Goal: Task Accomplishment & Management: Complete application form

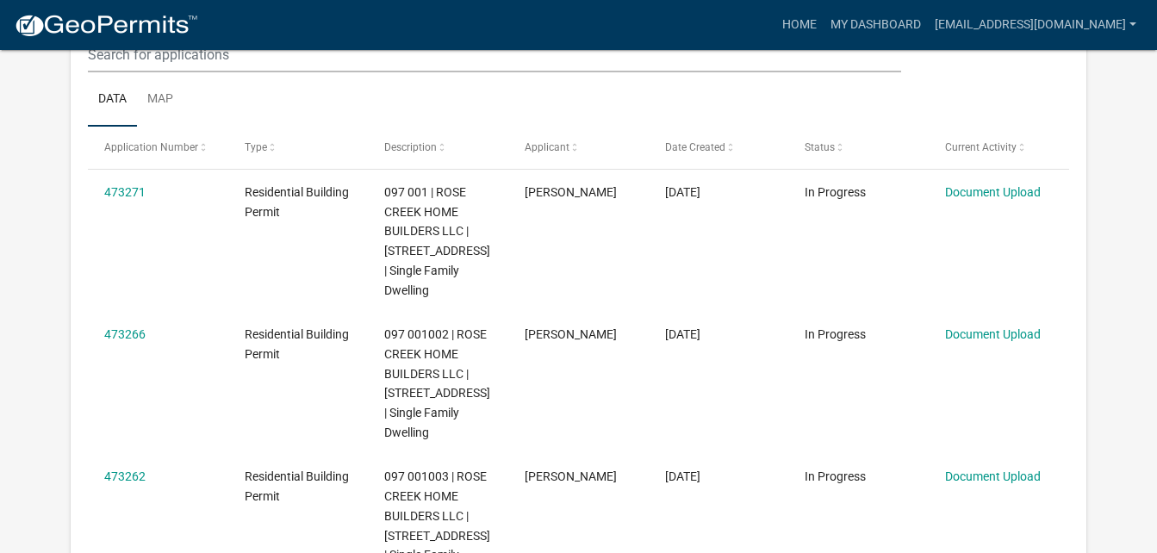
scroll to position [258, 0]
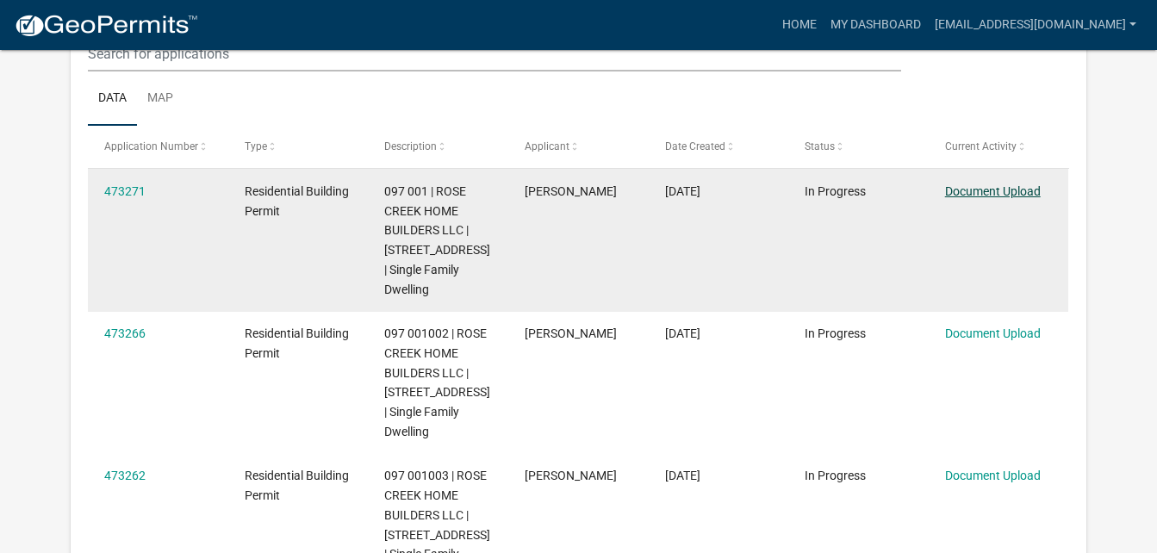
click at [1003, 196] on link "Document Upload" at bounding box center [993, 191] width 96 height 14
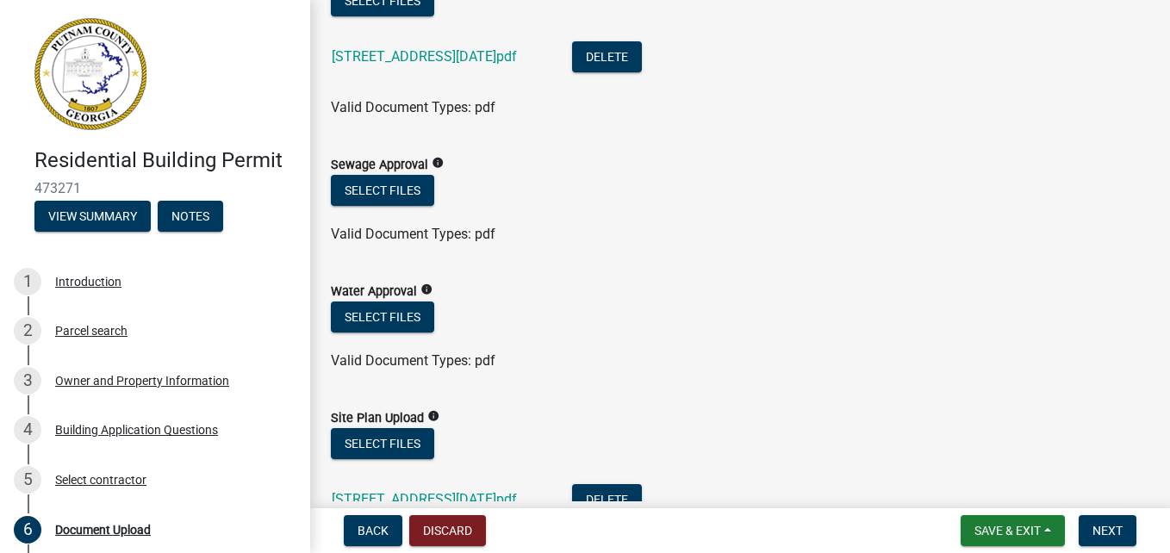
scroll to position [228, 0]
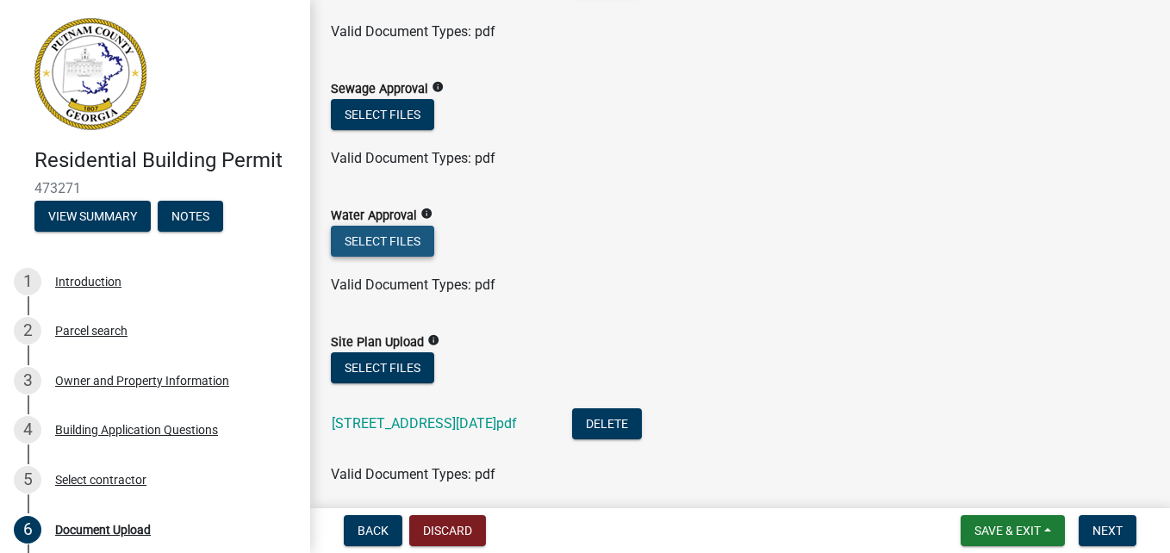
click at [416, 239] on button "Select files" at bounding box center [382, 241] width 103 height 31
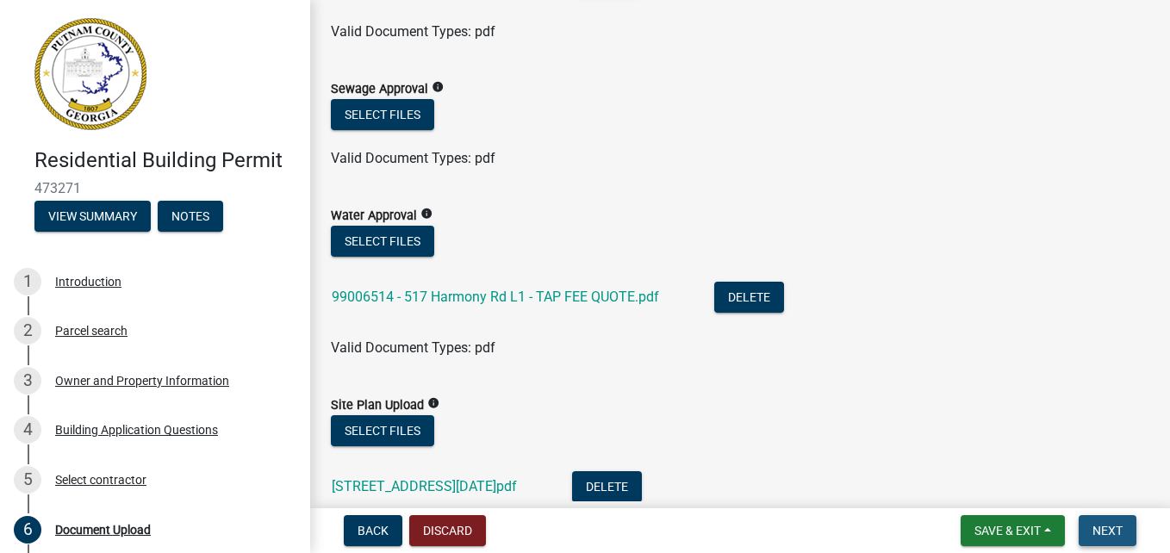
click at [1106, 524] on span "Next" at bounding box center [1107, 531] width 30 height 14
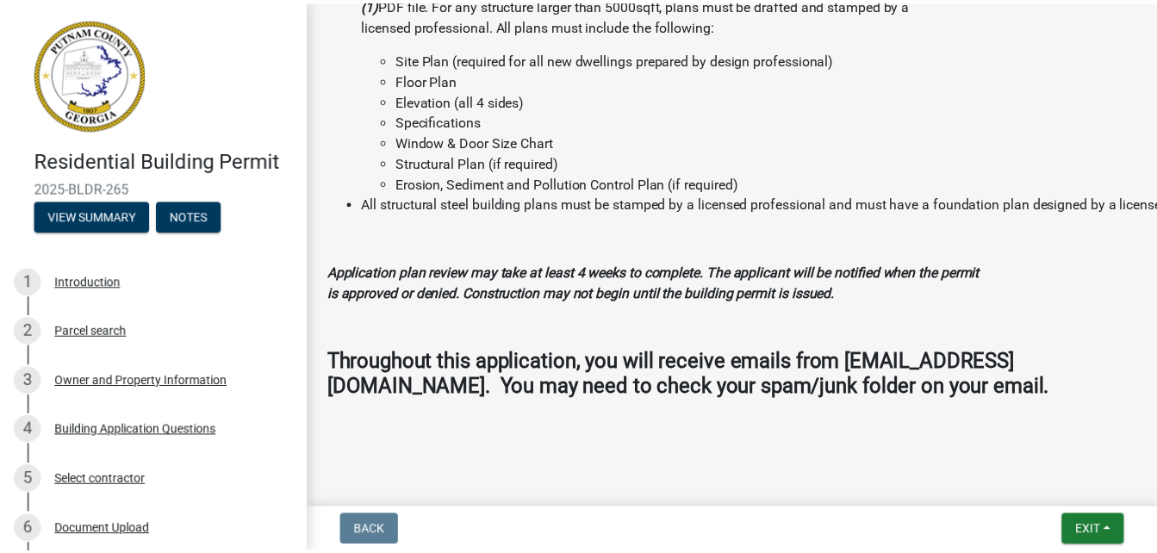
scroll to position [1870, 0]
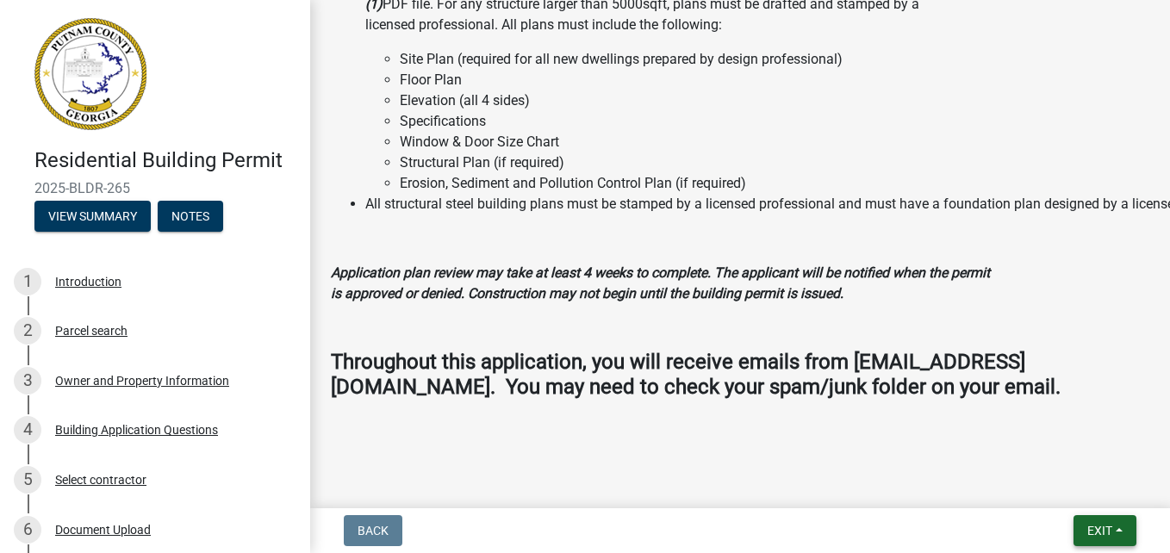
click at [1109, 533] on span "Exit" at bounding box center [1099, 531] width 25 height 14
click at [1077, 489] on button "Save & Exit" at bounding box center [1067, 485] width 138 height 41
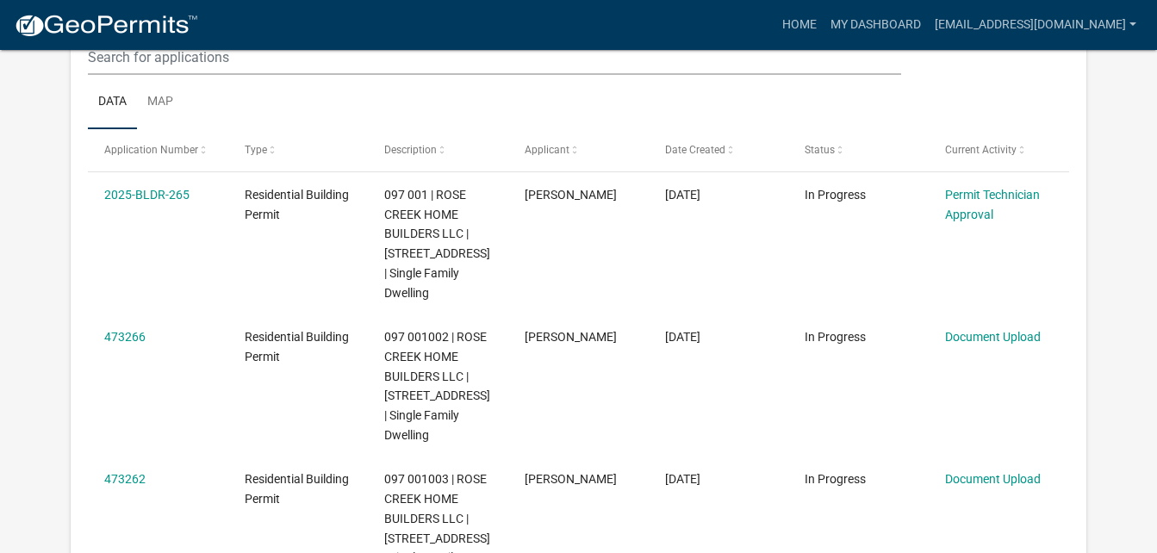
scroll to position [256, 0]
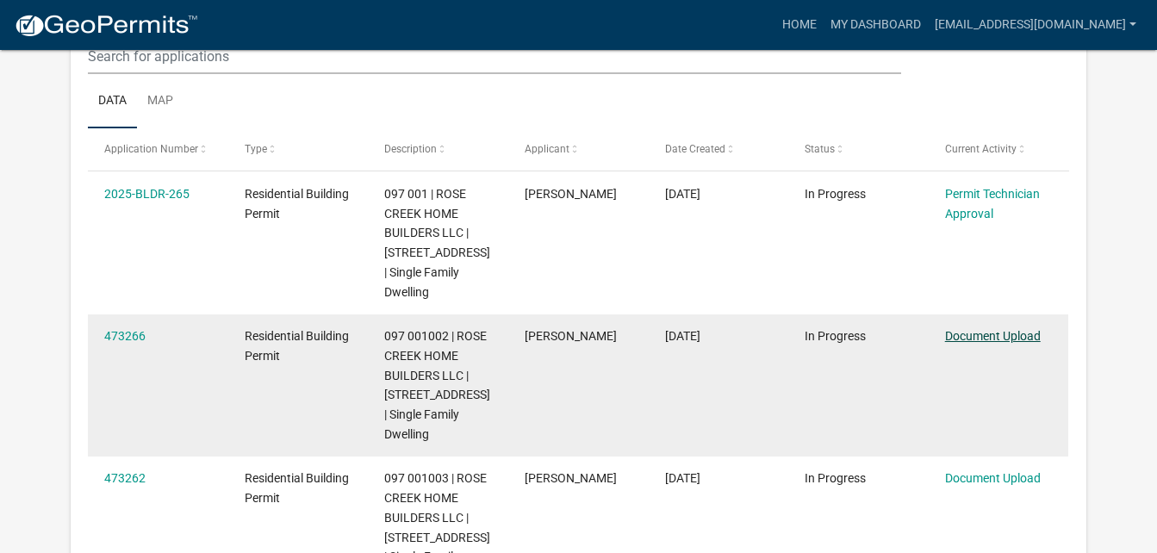
click at [1027, 334] on link "Document Upload" at bounding box center [993, 336] width 96 height 14
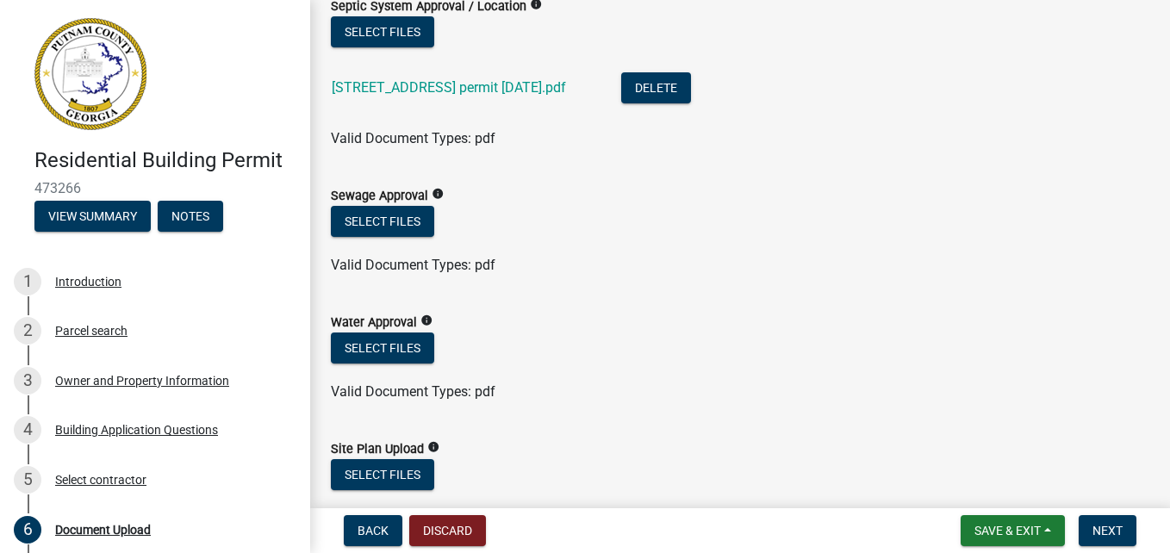
scroll to position [122, 0]
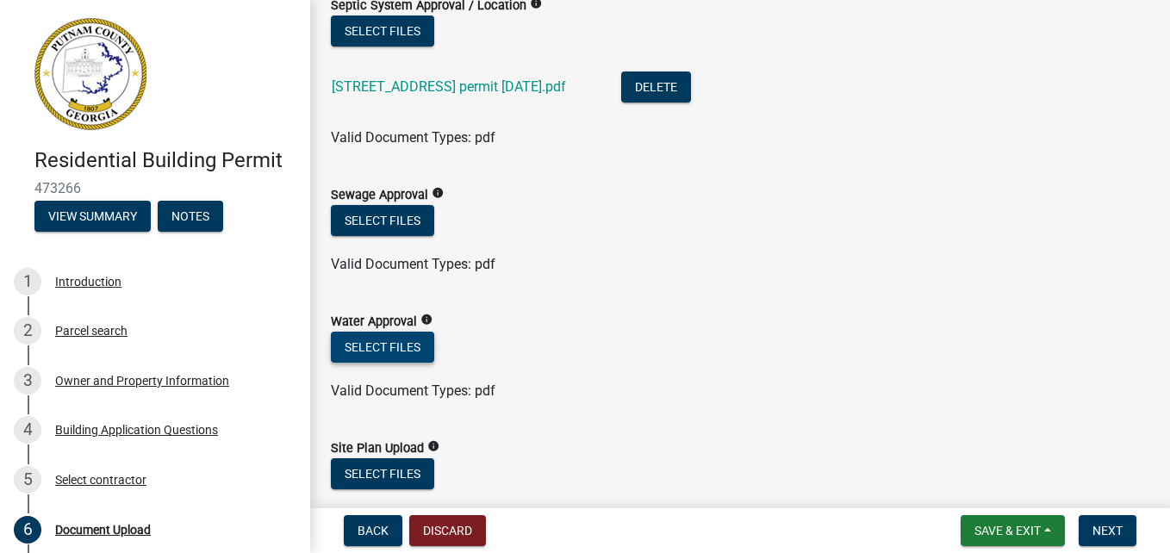
click at [400, 348] on button "Select files" at bounding box center [382, 347] width 103 height 31
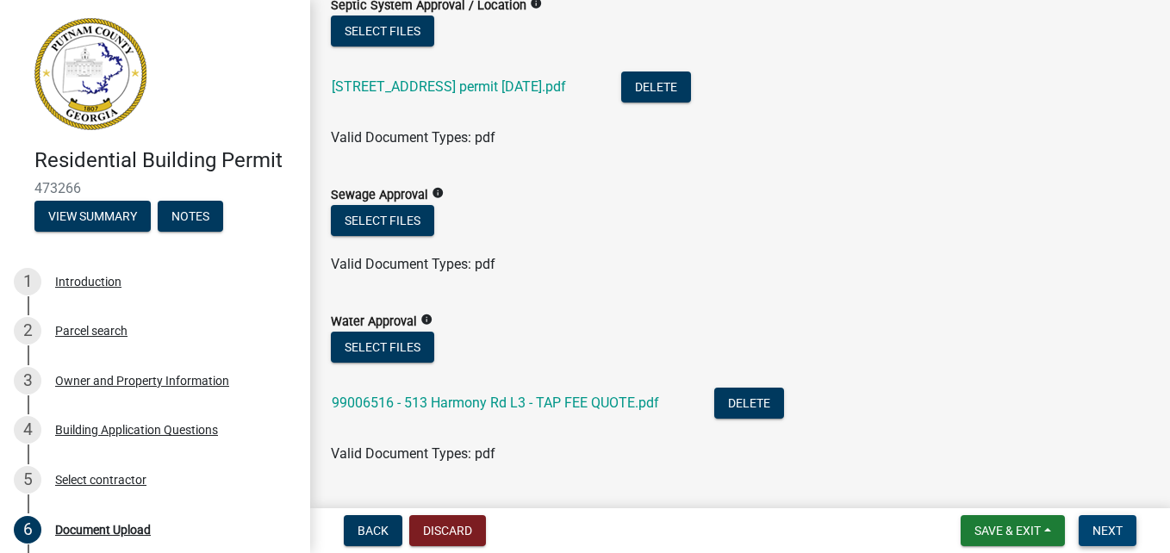
click at [1099, 525] on span "Next" at bounding box center [1107, 531] width 30 height 14
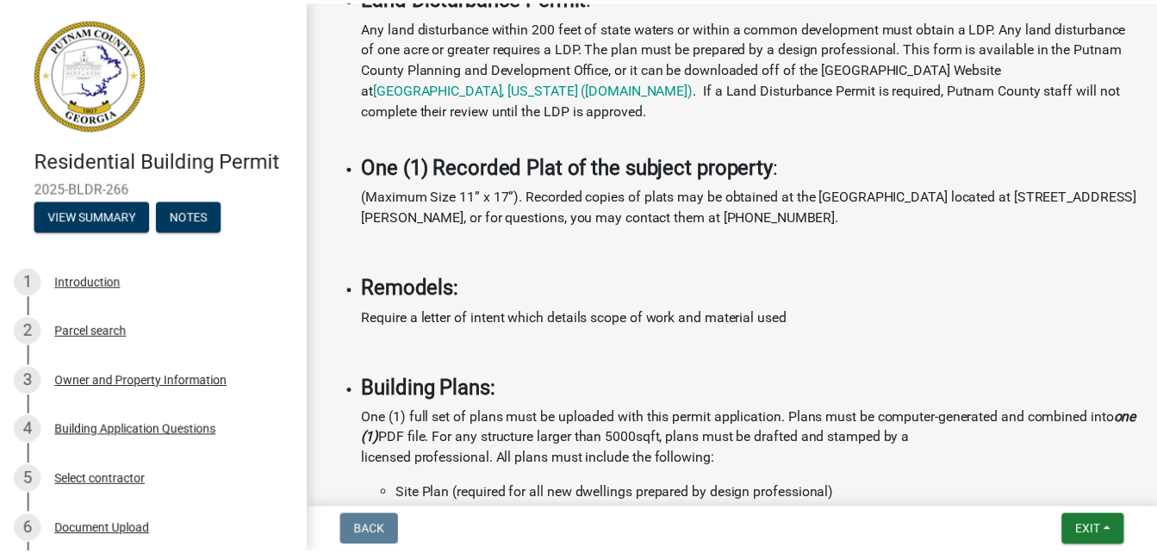
scroll to position [1402, 0]
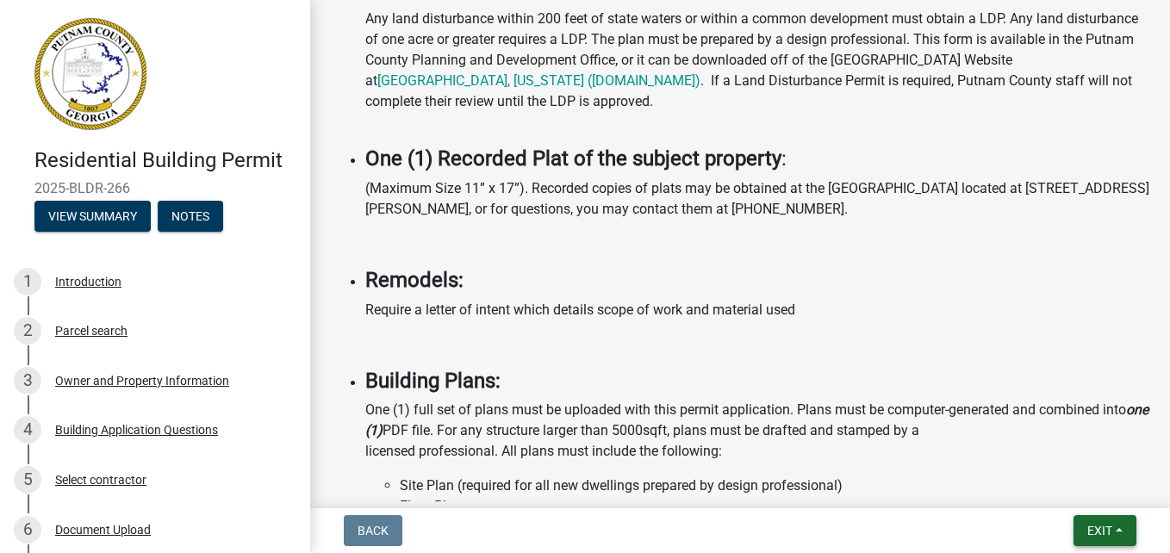
click at [1095, 524] on span "Exit" at bounding box center [1099, 531] width 25 height 14
click at [1078, 492] on button "Save & Exit" at bounding box center [1067, 485] width 138 height 41
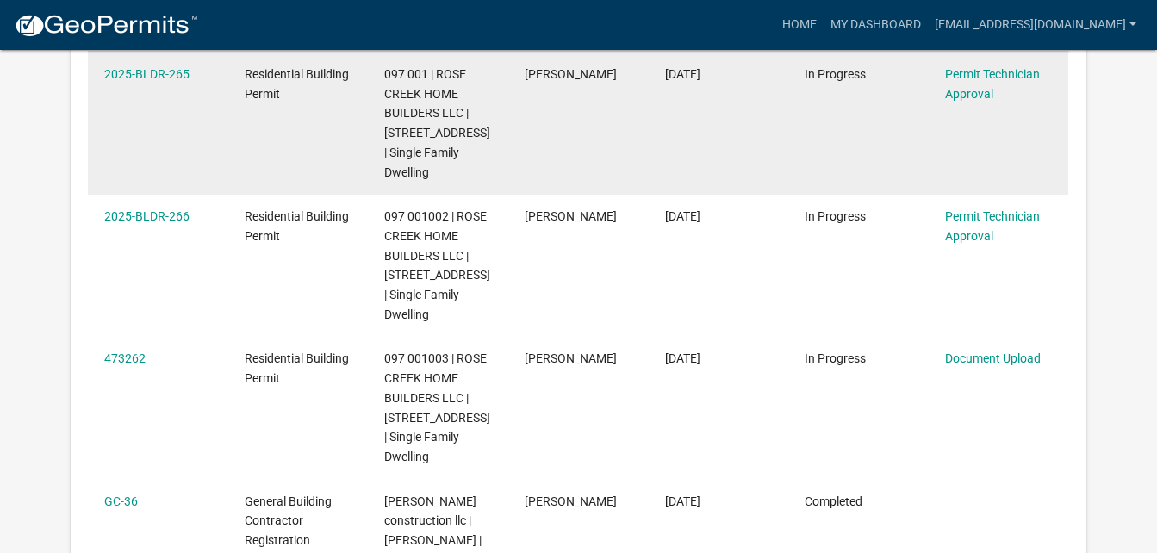
scroll to position [376, 0]
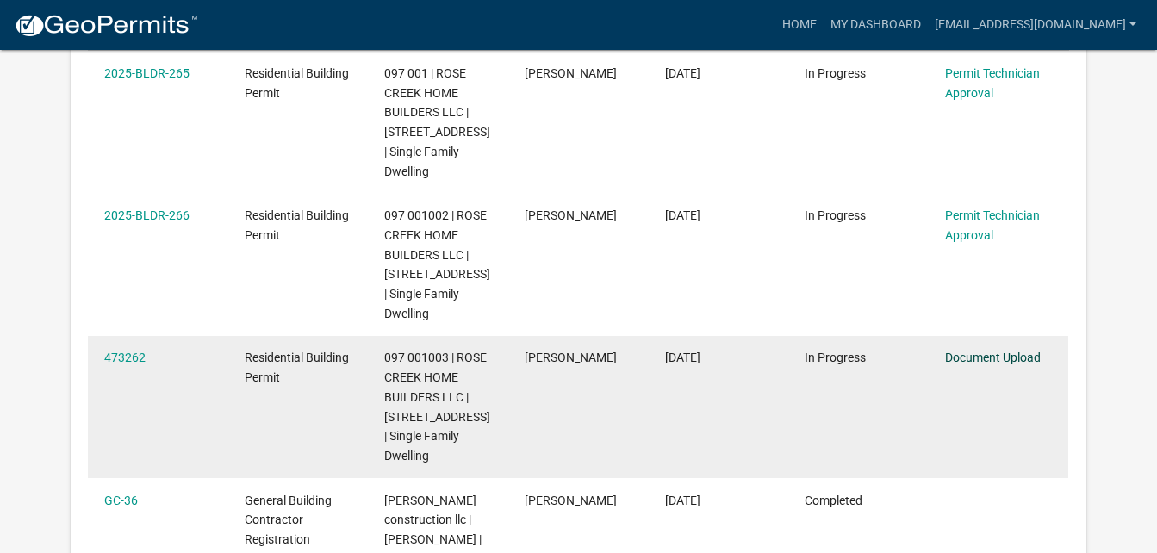
click at [997, 356] on link "Document Upload" at bounding box center [993, 358] width 96 height 14
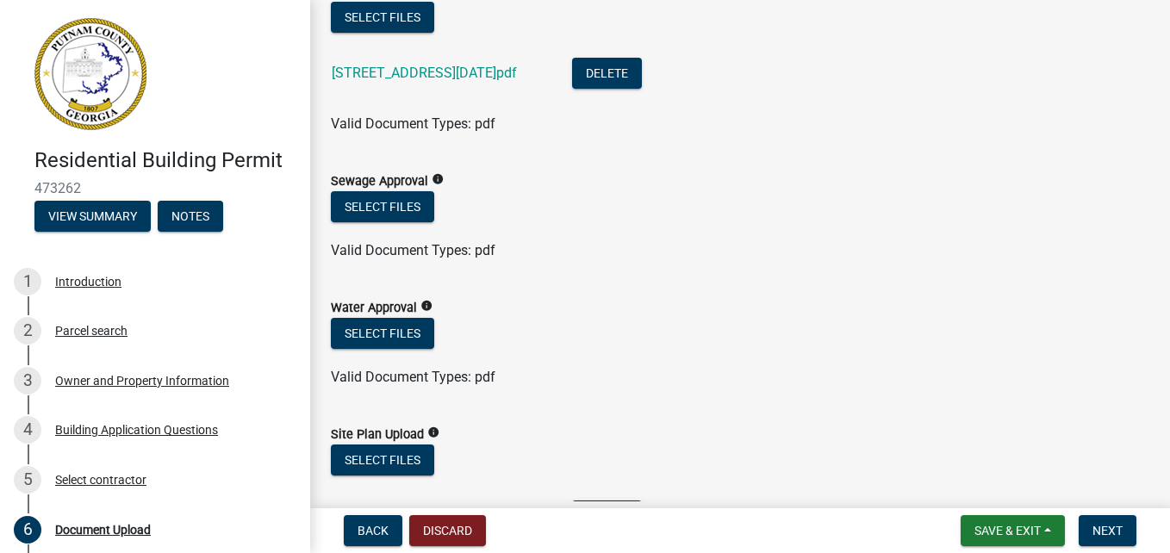
scroll to position [137, 0]
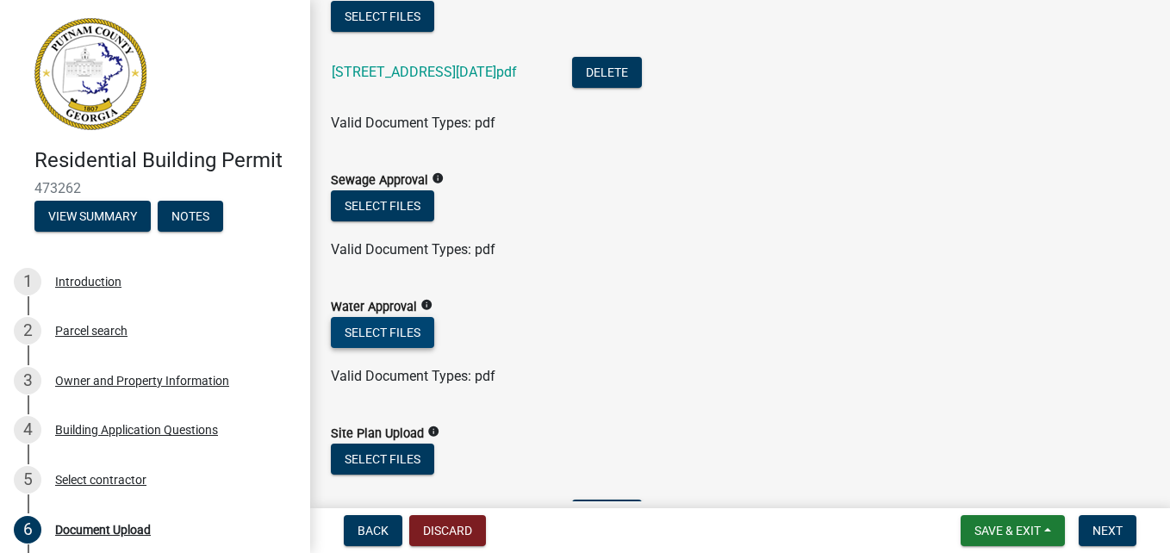
click at [388, 337] on button "Select files" at bounding box center [382, 332] width 103 height 31
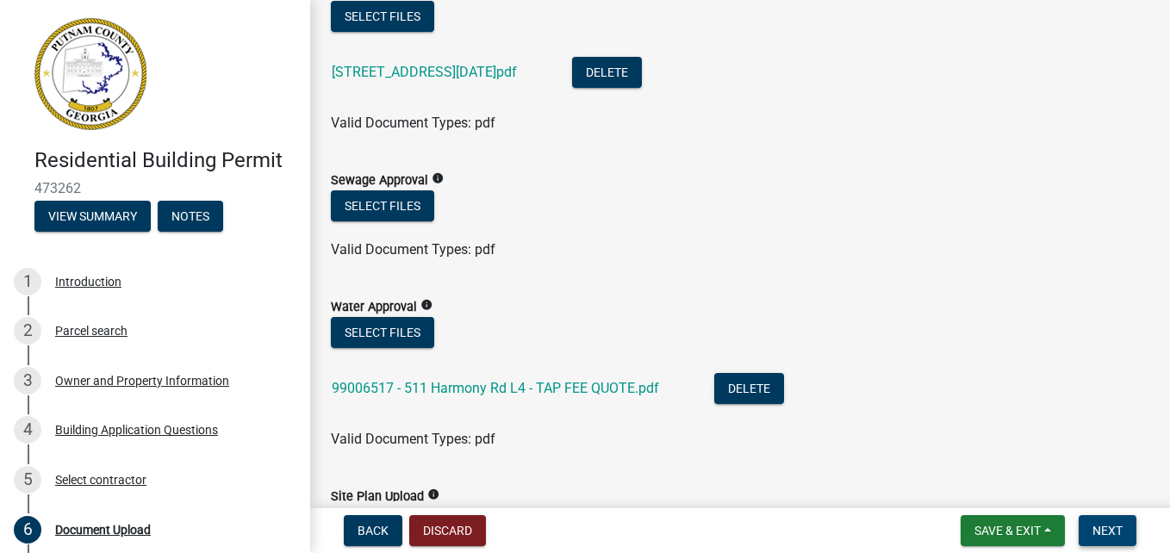
click at [1101, 524] on span "Next" at bounding box center [1107, 531] width 30 height 14
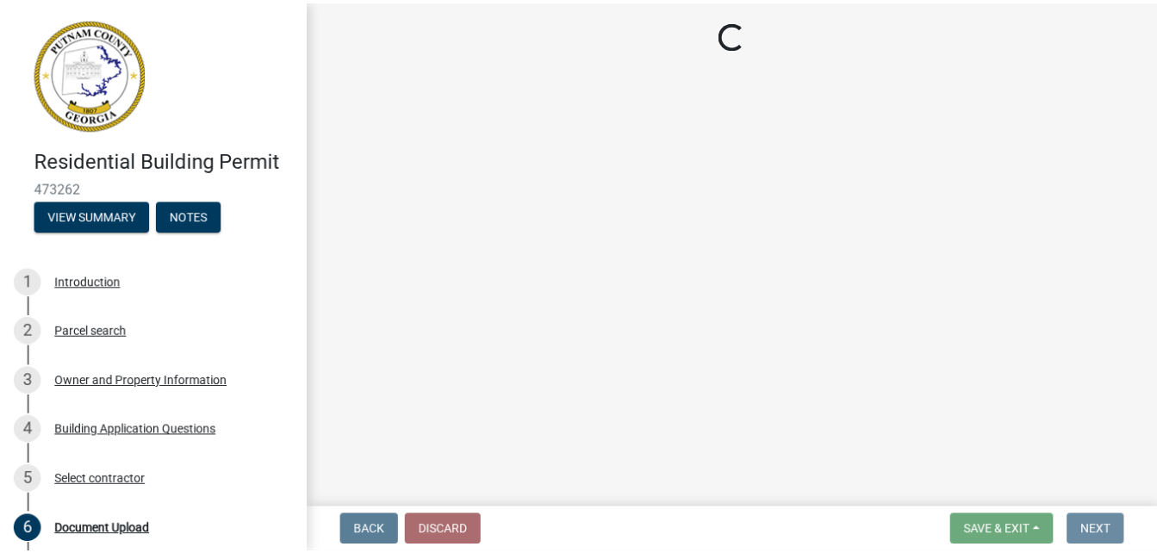
scroll to position [0, 0]
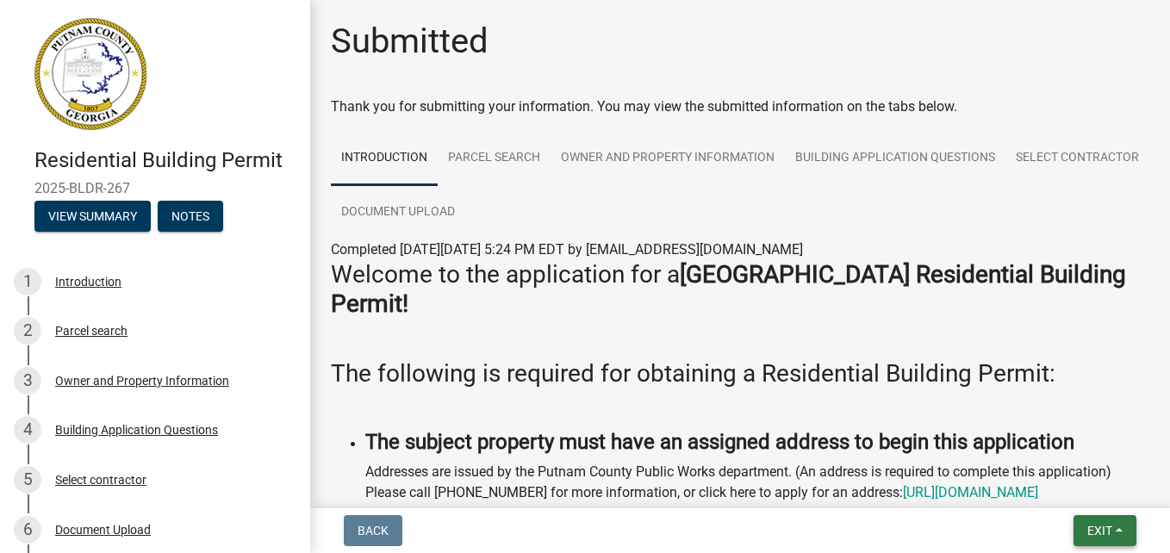
click at [1101, 524] on span "Exit" at bounding box center [1099, 531] width 25 height 14
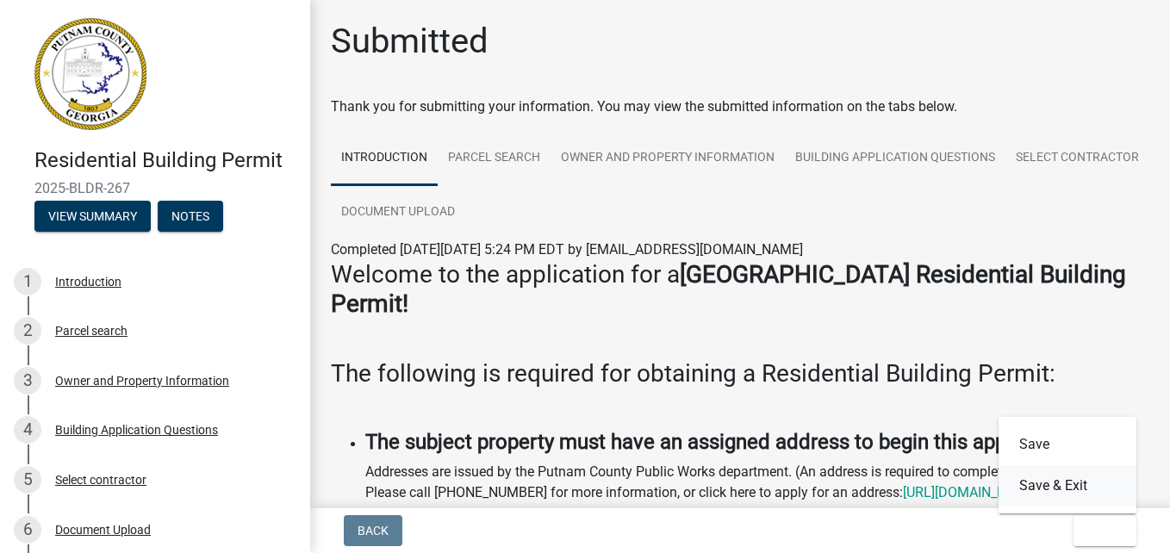
click at [1070, 486] on button "Save & Exit" at bounding box center [1067, 485] width 138 height 41
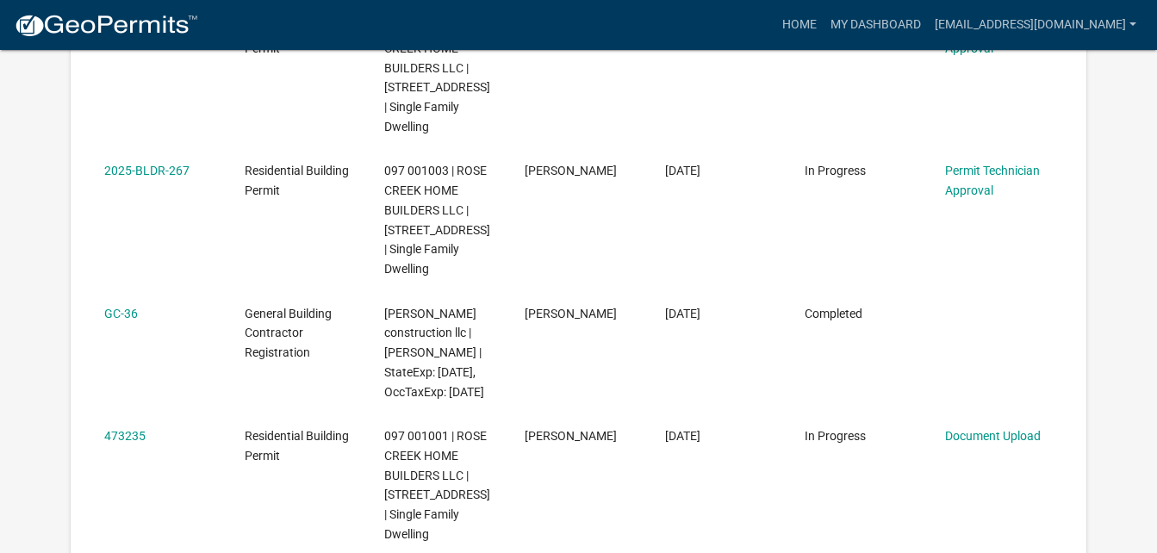
scroll to position [584, 0]
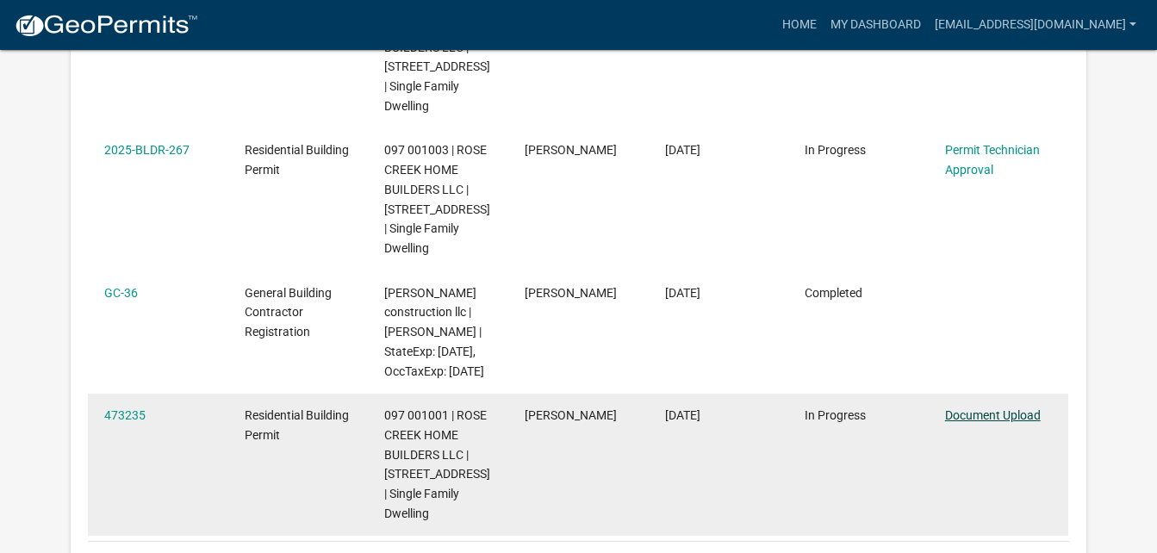
click at [1002, 422] on link "Document Upload" at bounding box center [993, 415] width 96 height 14
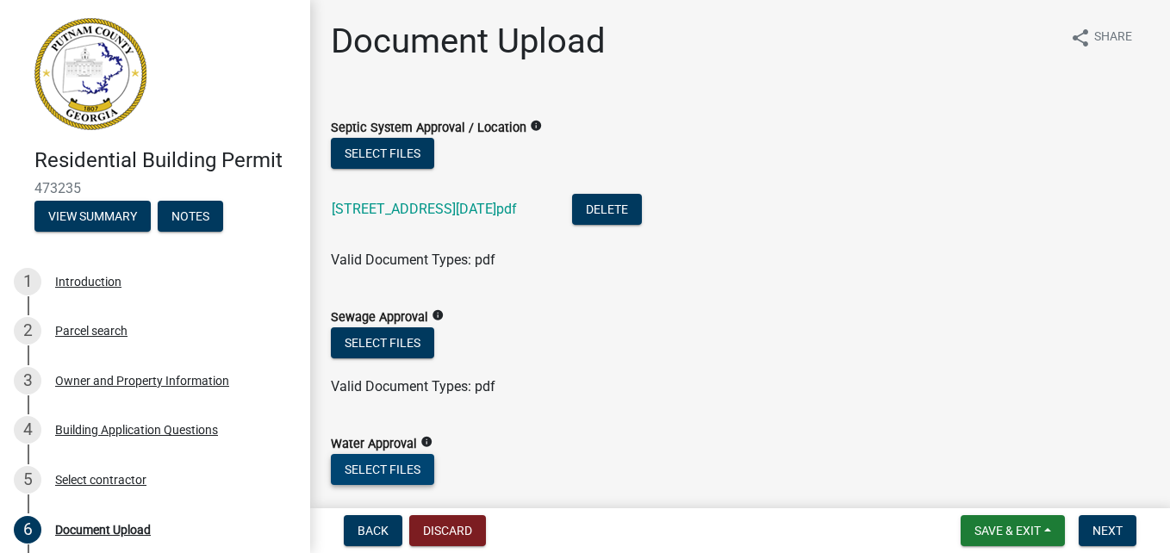
click at [423, 477] on button "Select files" at bounding box center [382, 469] width 103 height 31
click at [399, 462] on button "Select files" at bounding box center [382, 469] width 103 height 31
click at [1098, 530] on span "Next" at bounding box center [1107, 531] width 30 height 14
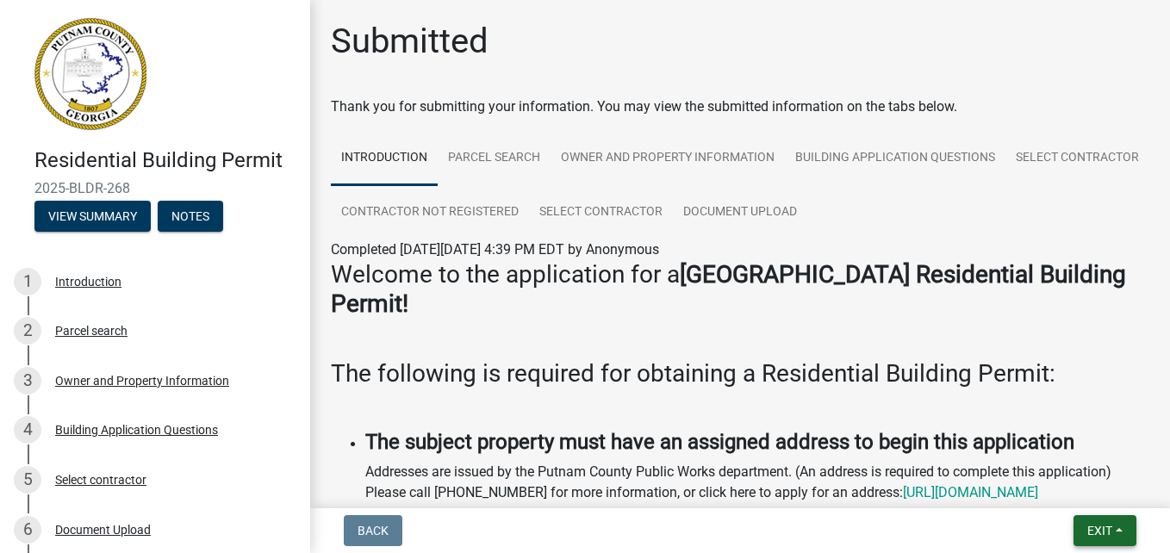
click at [1098, 530] on span "Exit" at bounding box center [1099, 531] width 25 height 14
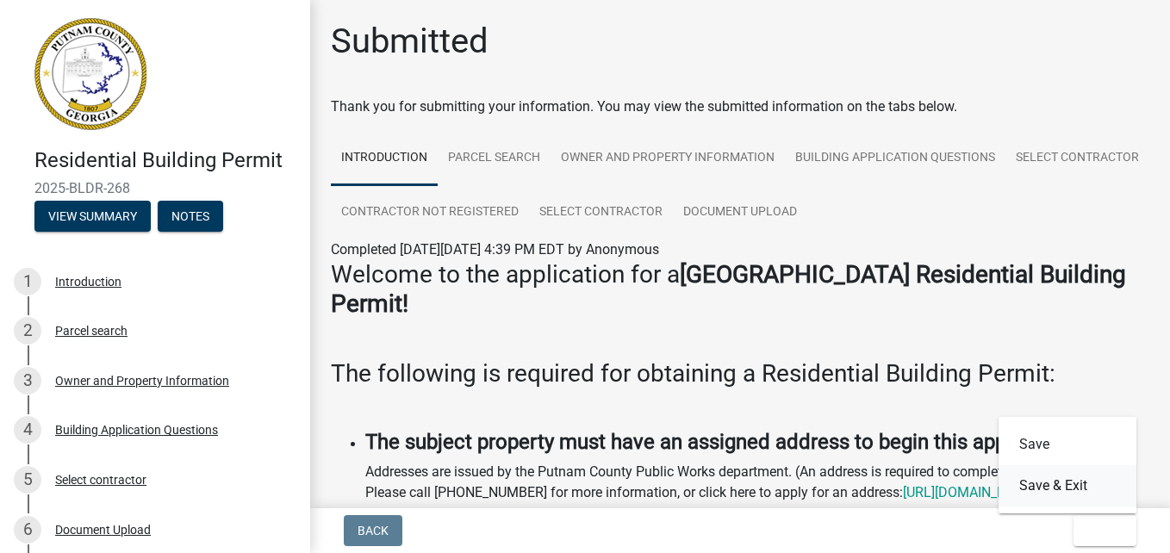
click at [1105, 481] on button "Save & Exit" at bounding box center [1067, 485] width 138 height 41
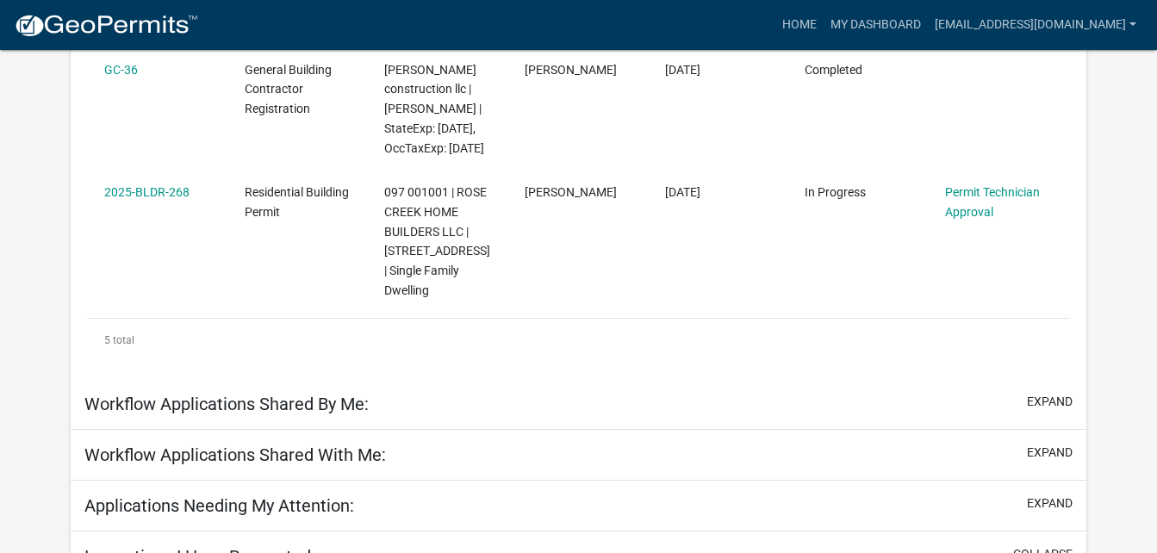
scroll to position [808, 0]
